Goal: Task Accomplishment & Management: Manage account settings

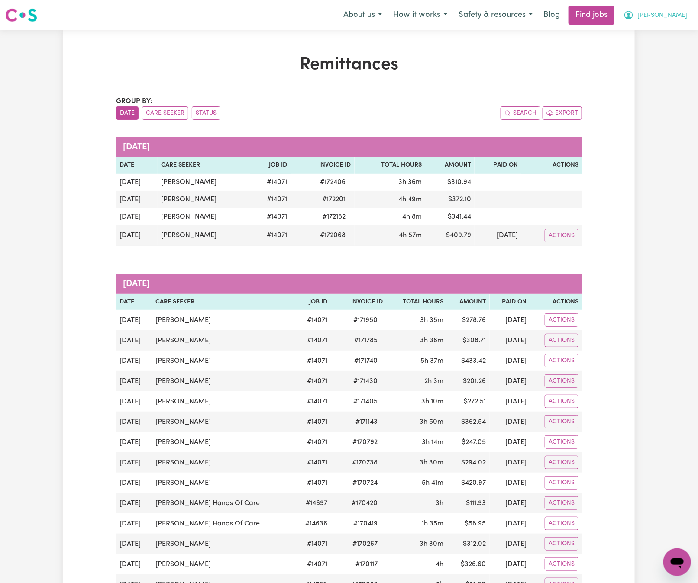
click at [675, 16] on span "[PERSON_NAME]" at bounding box center [663, 16] width 50 height 10
click at [679, 65] on link "Logout" at bounding box center [658, 66] width 68 height 16
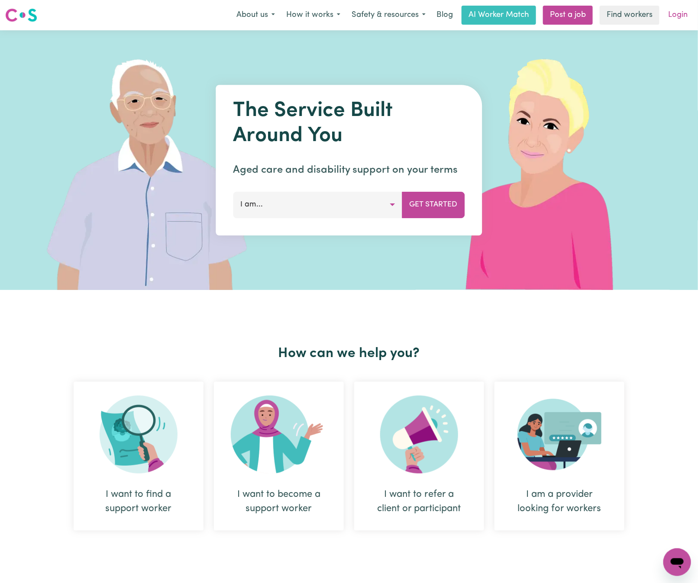
click at [677, 12] on link "Login" at bounding box center [678, 15] width 30 height 19
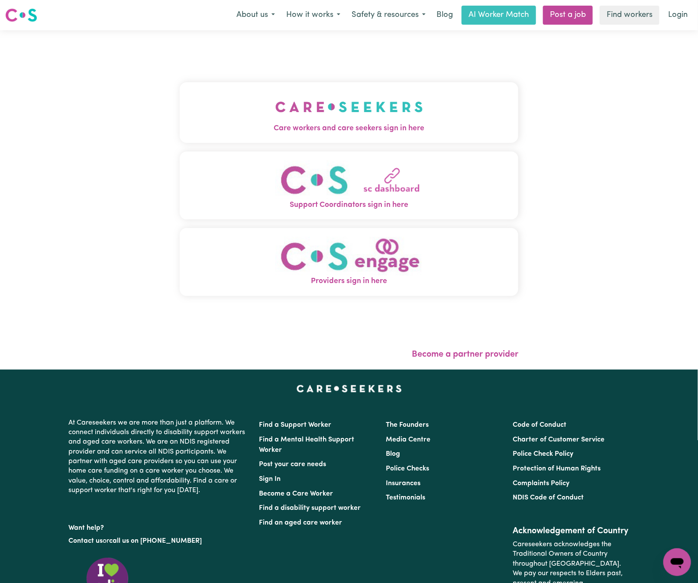
drag, startPoint x: 304, startPoint y: 103, endPoint x: 305, endPoint y: 108, distance: 5.3
click at [304, 104] on img "Care workers and care seekers sign in here" at bounding box center [349, 107] width 148 height 32
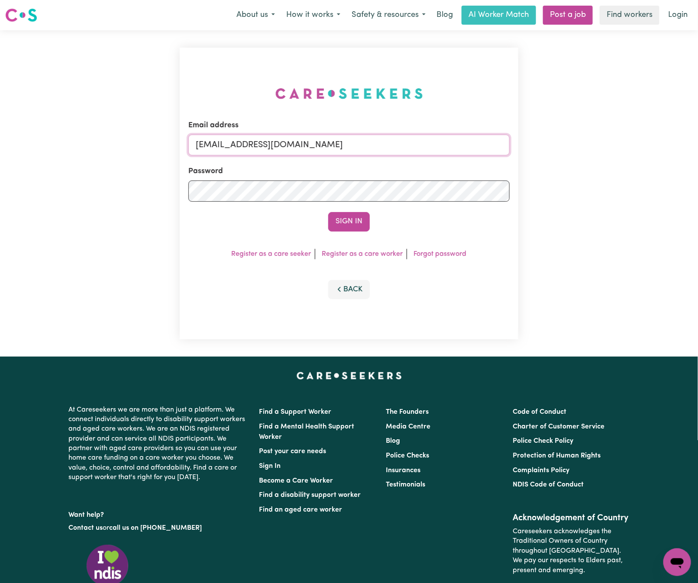
drag, startPoint x: 240, startPoint y: 141, endPoint x: 724, endPoint y: 151, distance: 483.9
click at [698, 151] on html "Menu About us How it works Safety & resources Blog AI Worker Match Post a job F…" at bounding box center [349, 350] width 698 height 701
paste input "ClientNarraweenaiCare"
type input "[EMAIL_ADDRESS][DOMAIN_NAME]"
click at [328, 212] on button "Sign In" at bounding box center [349, 221] width 42 height 19
